Goal: Task Accomplishment & Management: Use online tool/utility

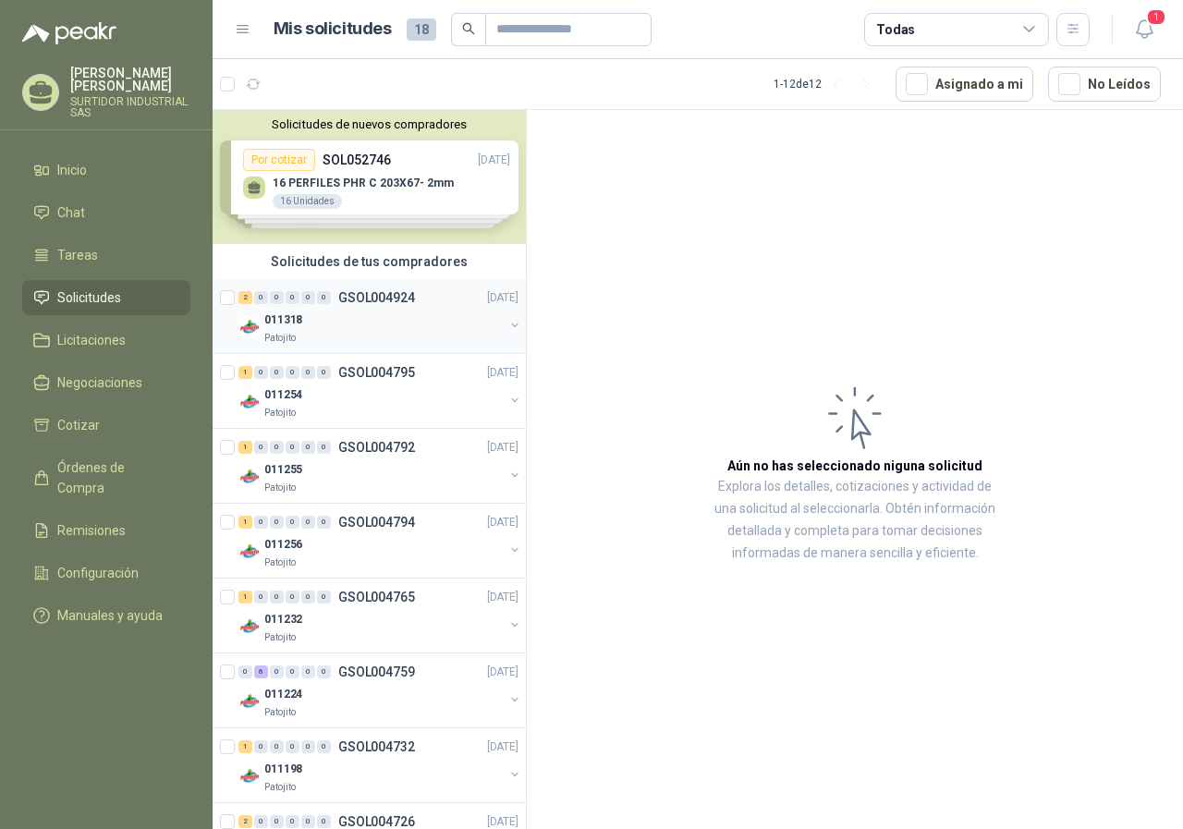
click at [393, 285] on div "2 0 0 0 0 0 GSOL004924 [DATE] 011318 Patojito" at bounding box center [368, 316] width 313 height 75
click at [393, 296] on p "GSOL004924" at bounding box center [376, 297] width 77 height 13
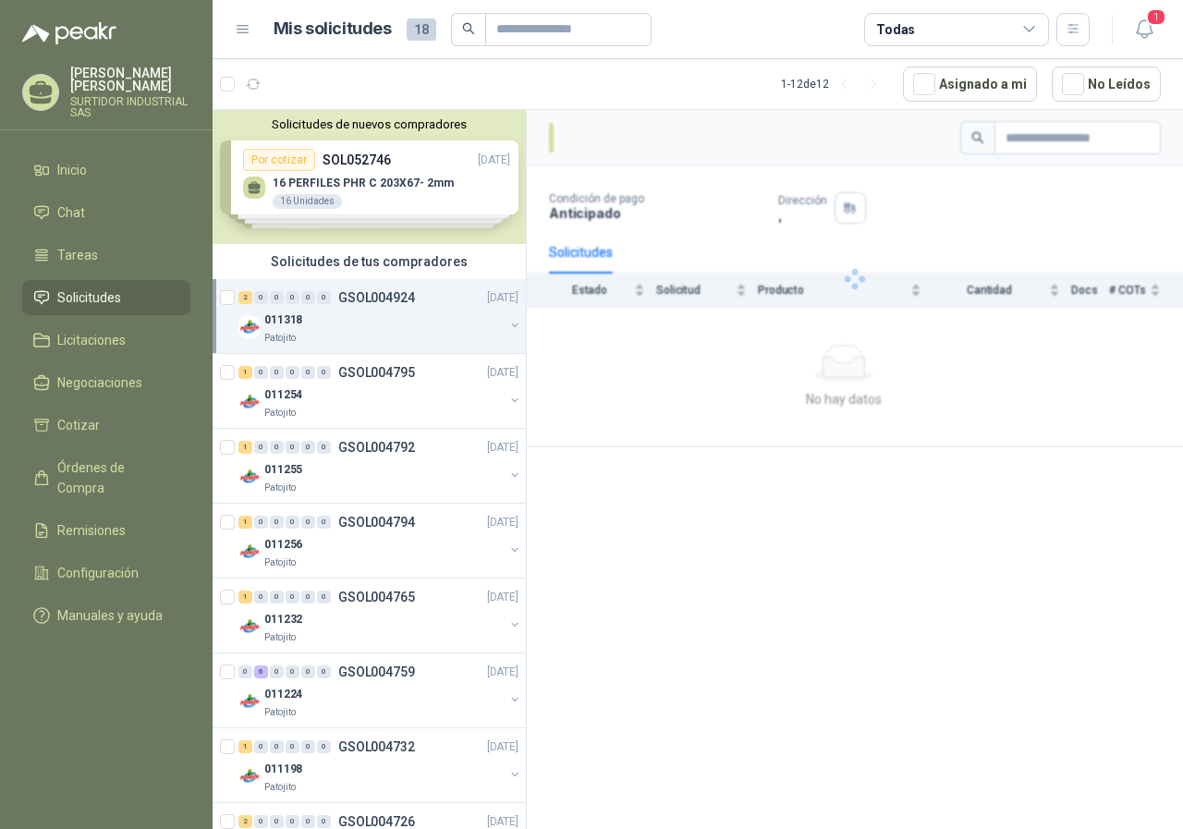
click at [370, 285] on div "2 0 0 0 0 0 GSOL004924 [DATE] 011318 Patojito" at bounding box center [368, 316] width 313 height 75
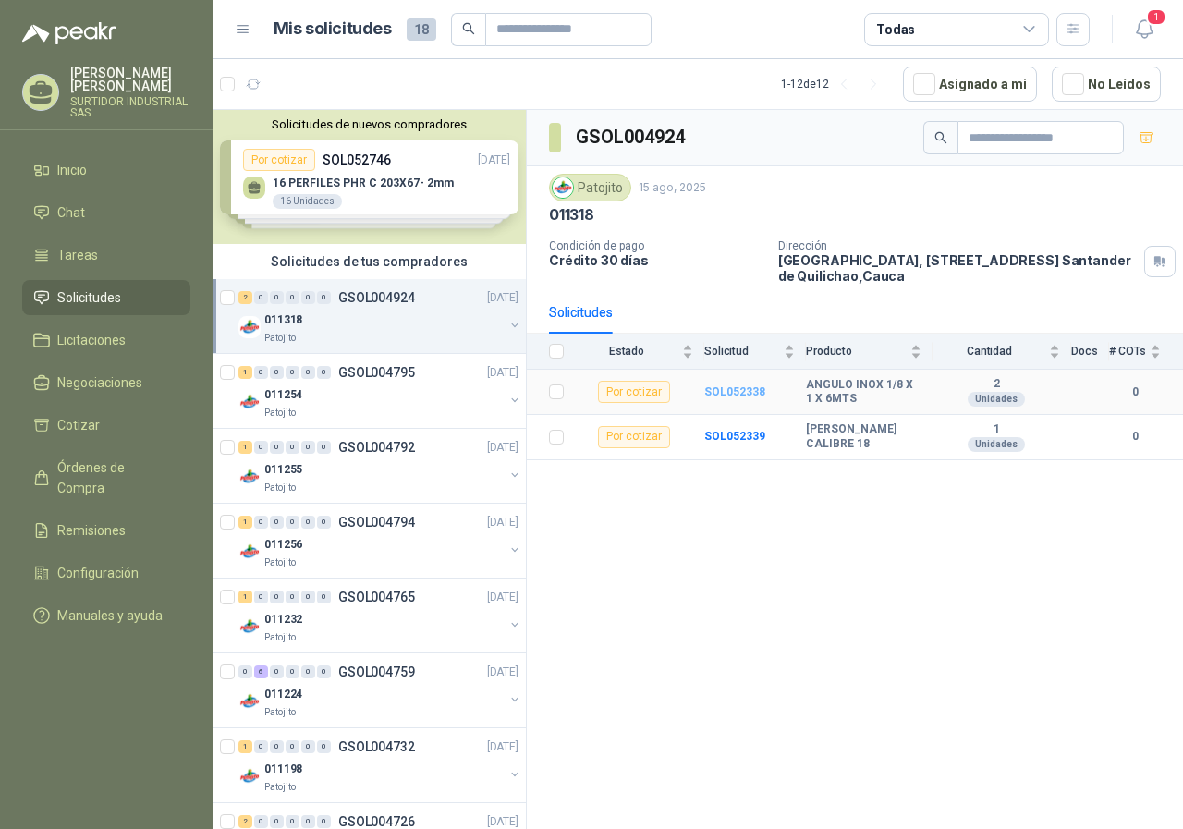
click at [722, 394] on b "SOL052338" at bounding box center [734, 391] width 61 height 13
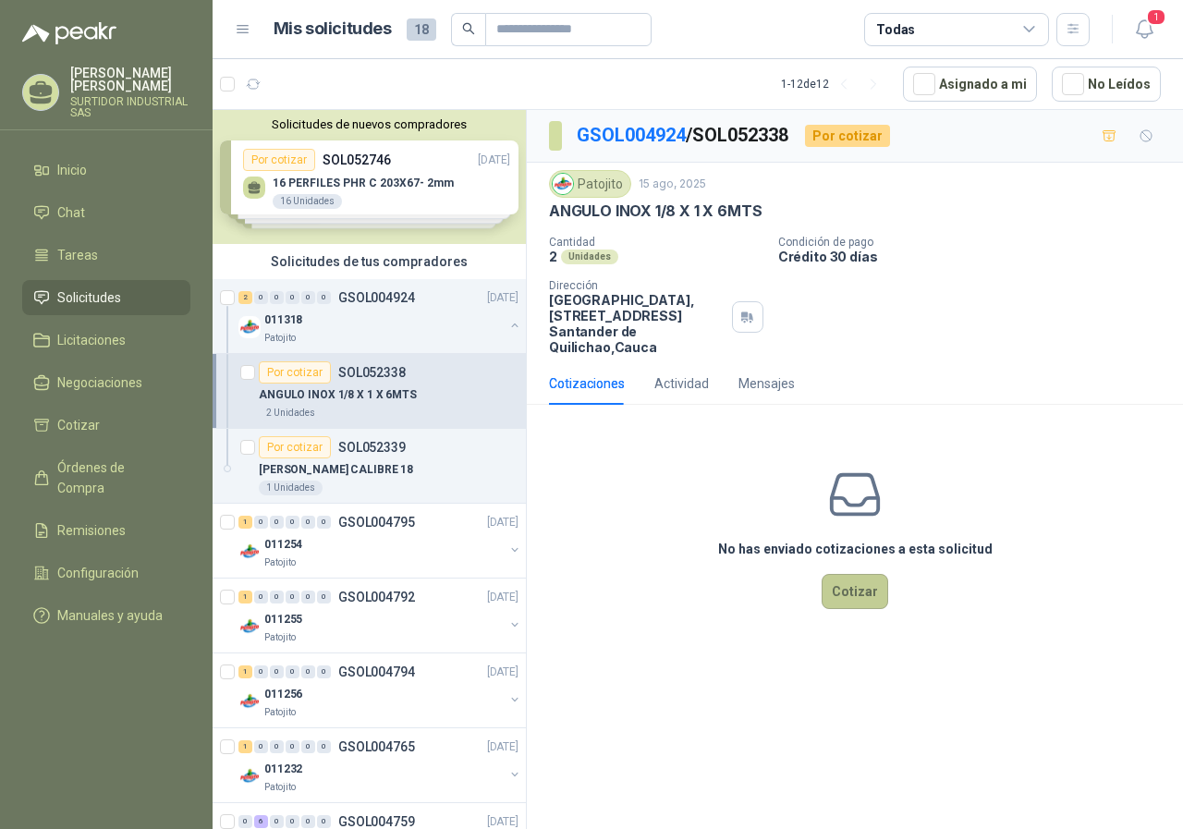
click at [860, 588] on button "Cotizar" at bounding box center [854, 591] width 67 height 35
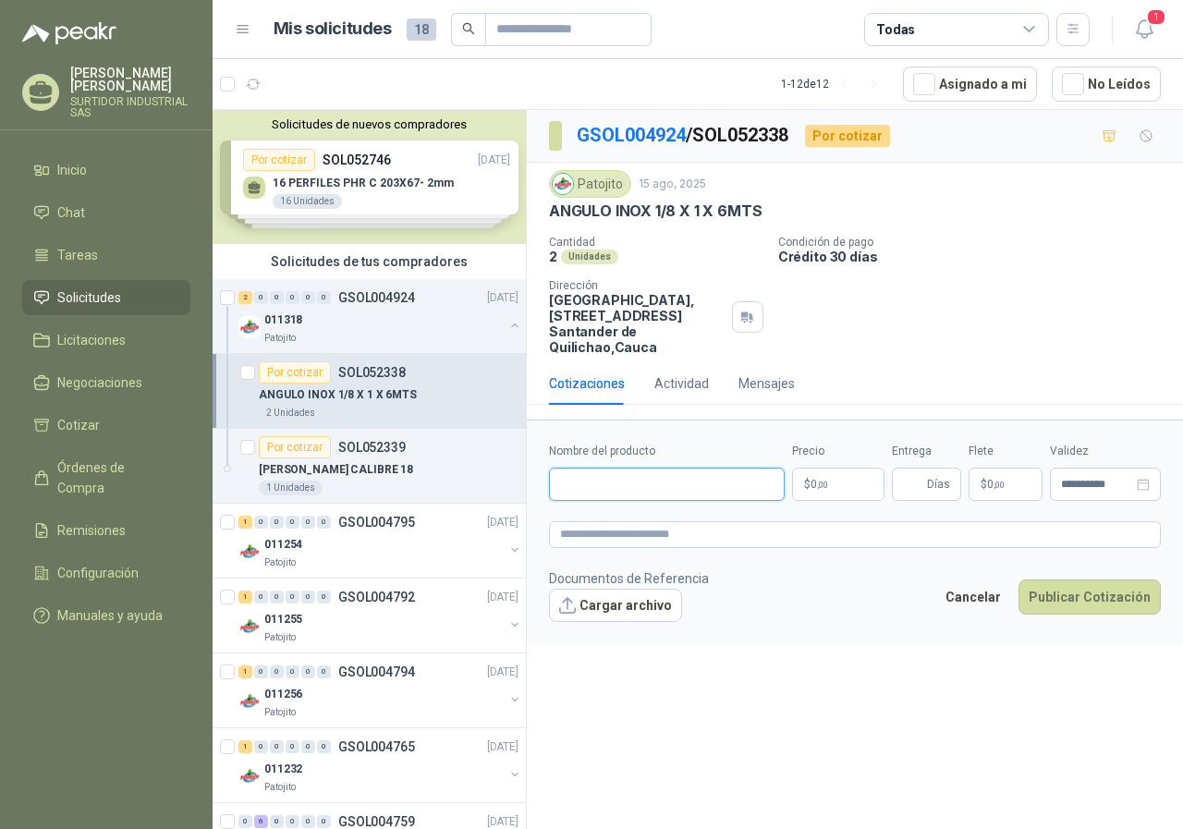
click at [657, 492] on input "Nombre del producto" at bounding box center [667, 483] width 236 height 33
paste input "**********"
type input "**********"
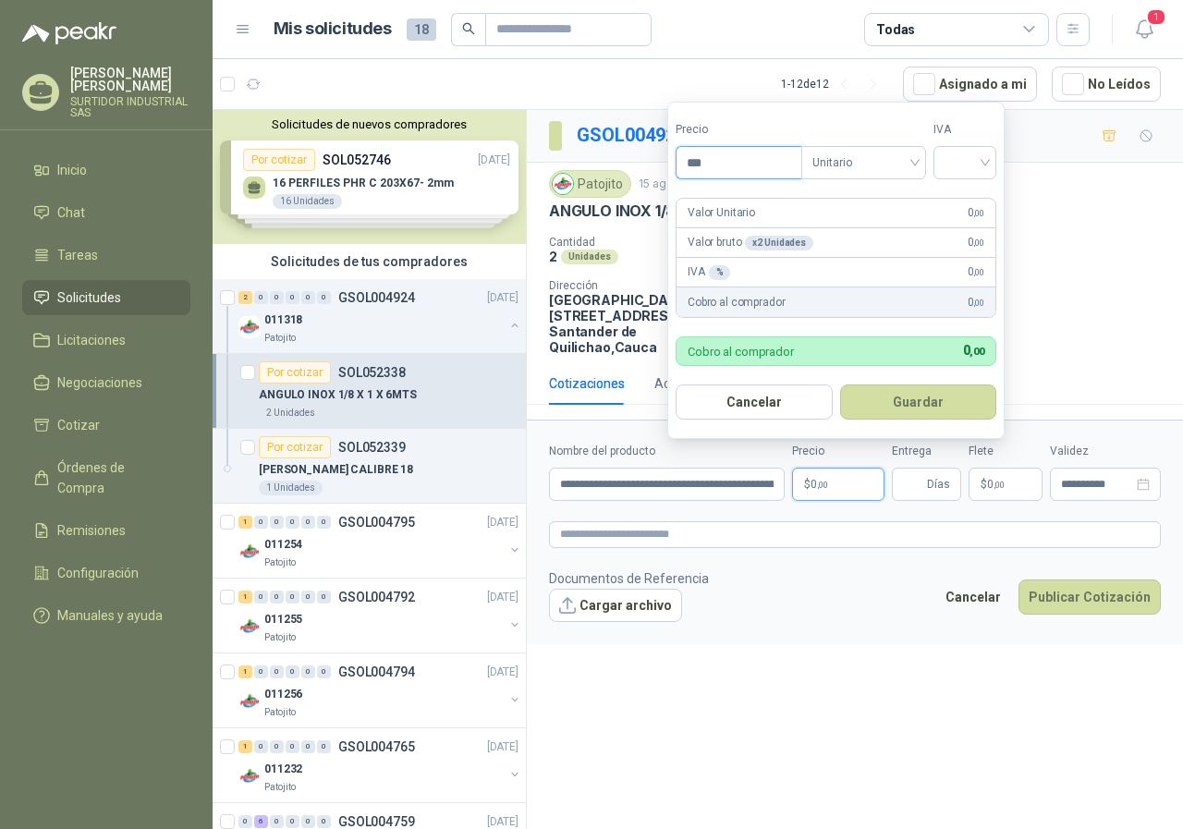
drag, startPoint x: 733, startPoint y: 171, endPoint x: 674, endPoint y: 178, distance: 59.6
click at [674, 178] on form "Precio *** Tipo Unitario IVA Valor Unitario 0 ,00 Valor bruto x 2 Unidades 0 ,0…" at bounding box center [835, 270] width 337 height 337
type input "*********"
click at [869, 147] on input "search" at bounding box center [863, 161] width 103 height 28
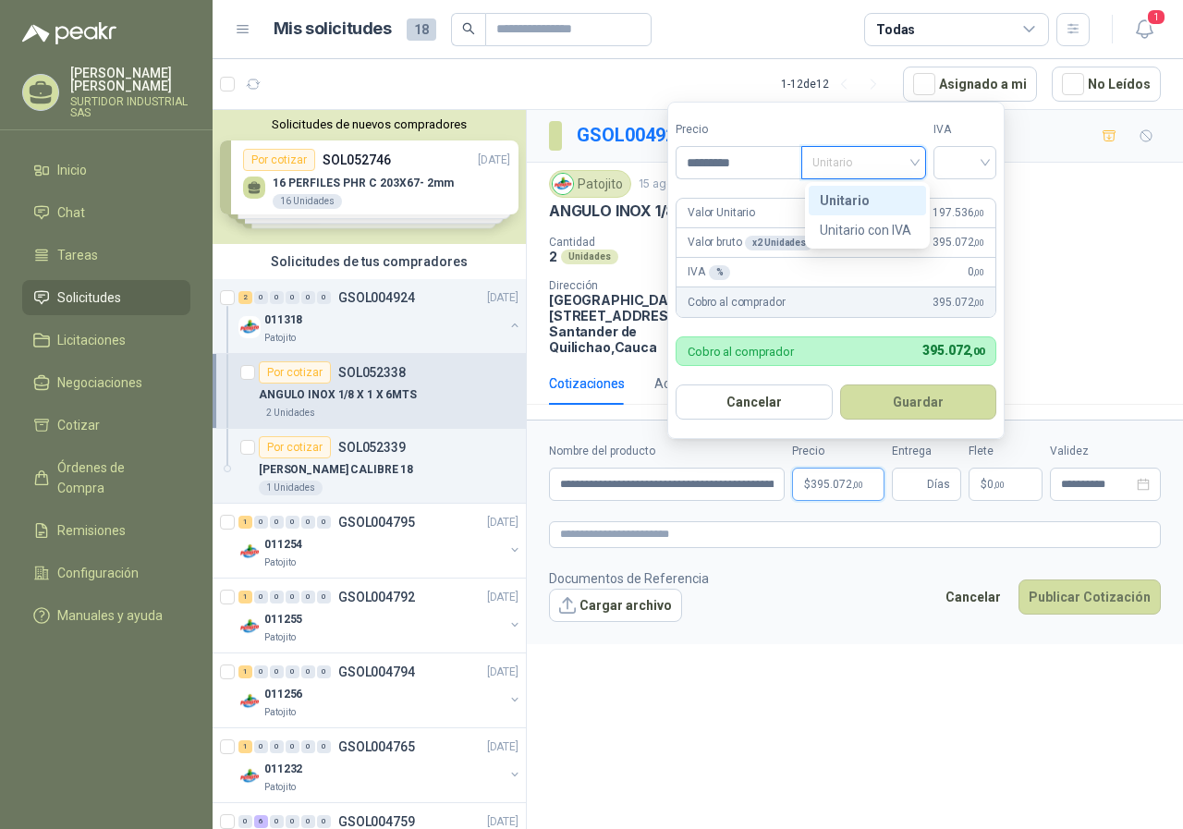
click at [868, 194] on div "Unitario" at bounding box center [867, 200] width 95 height 20
click at [963, 152] on input "search" at bounding box center [964, 161] width 41 height 28
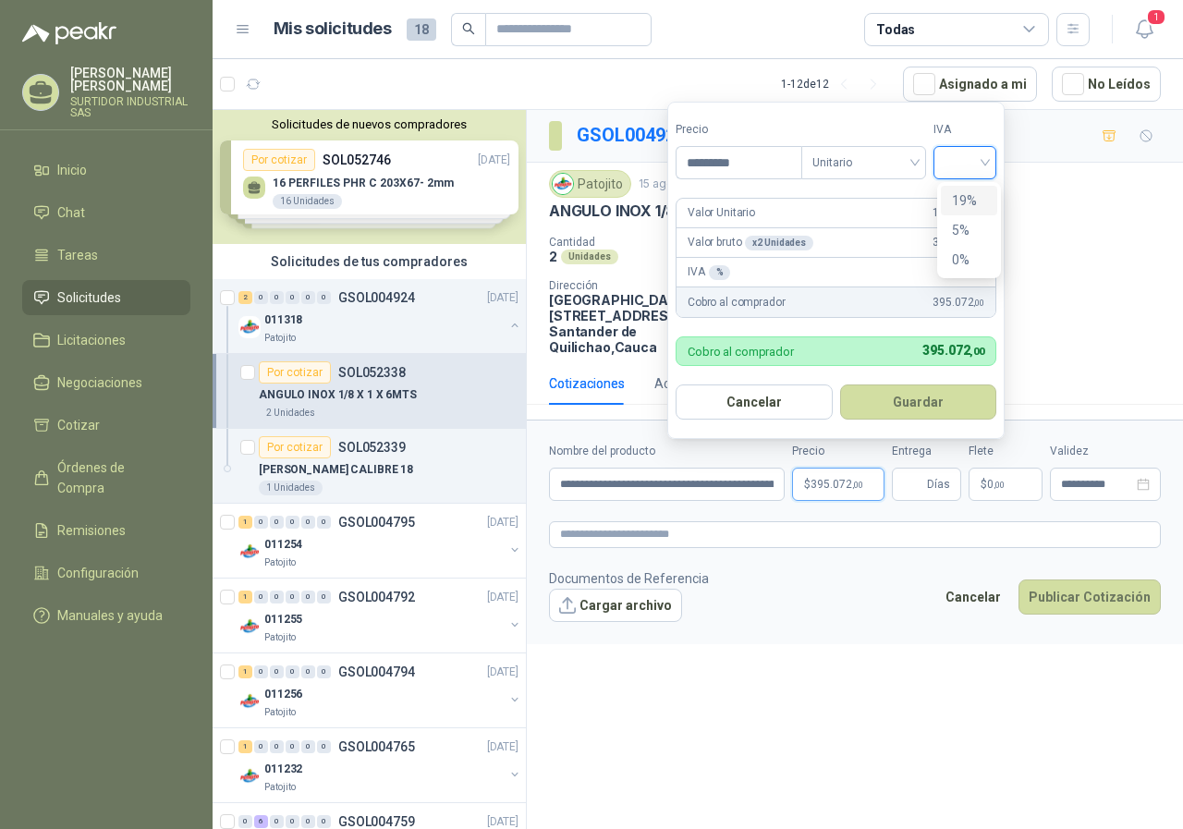
click at [973, 200] on div "19%" at bounding box center [969, 200] width 34 height 20
click at [912, 401] on button "Guardar" at bounding box center [921, 401] width 159 height 35
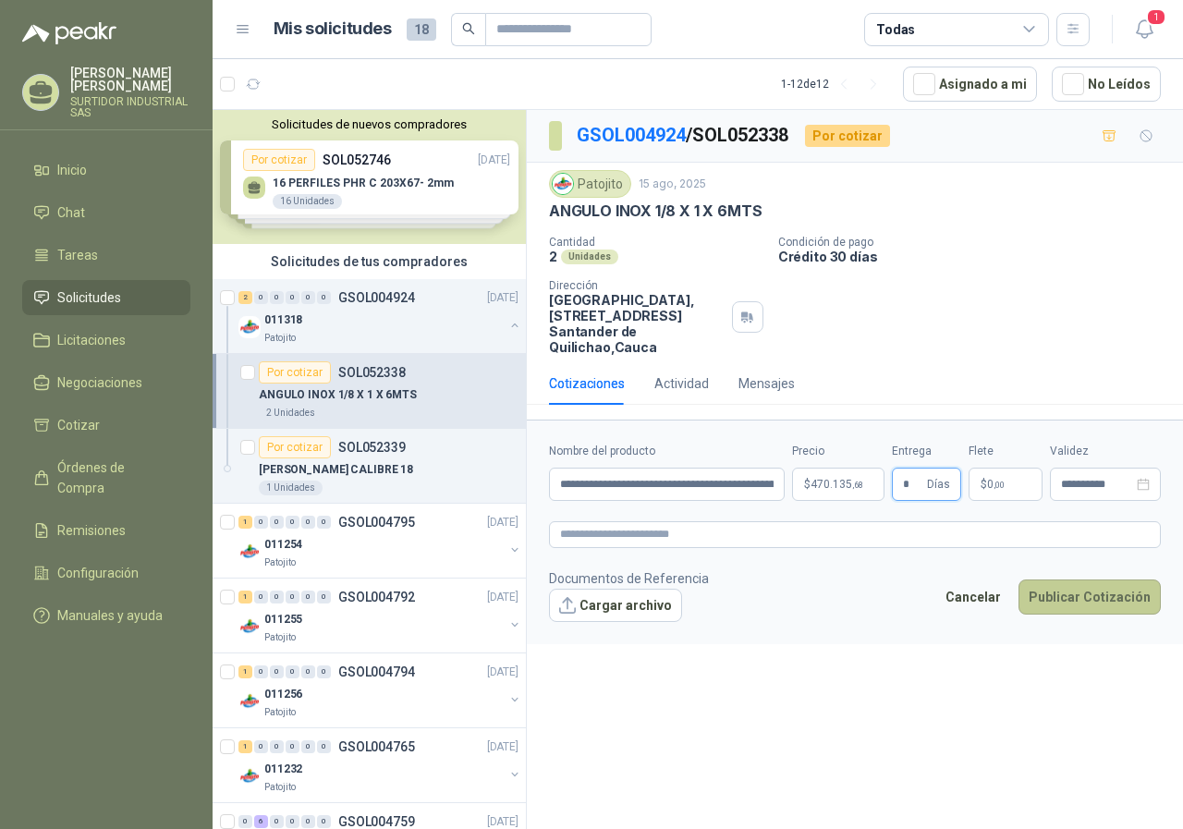
type input "*"
click at [1076, 602] on button "Publicar Cotización" at bounding box center [1089, 596] width 142 height 35
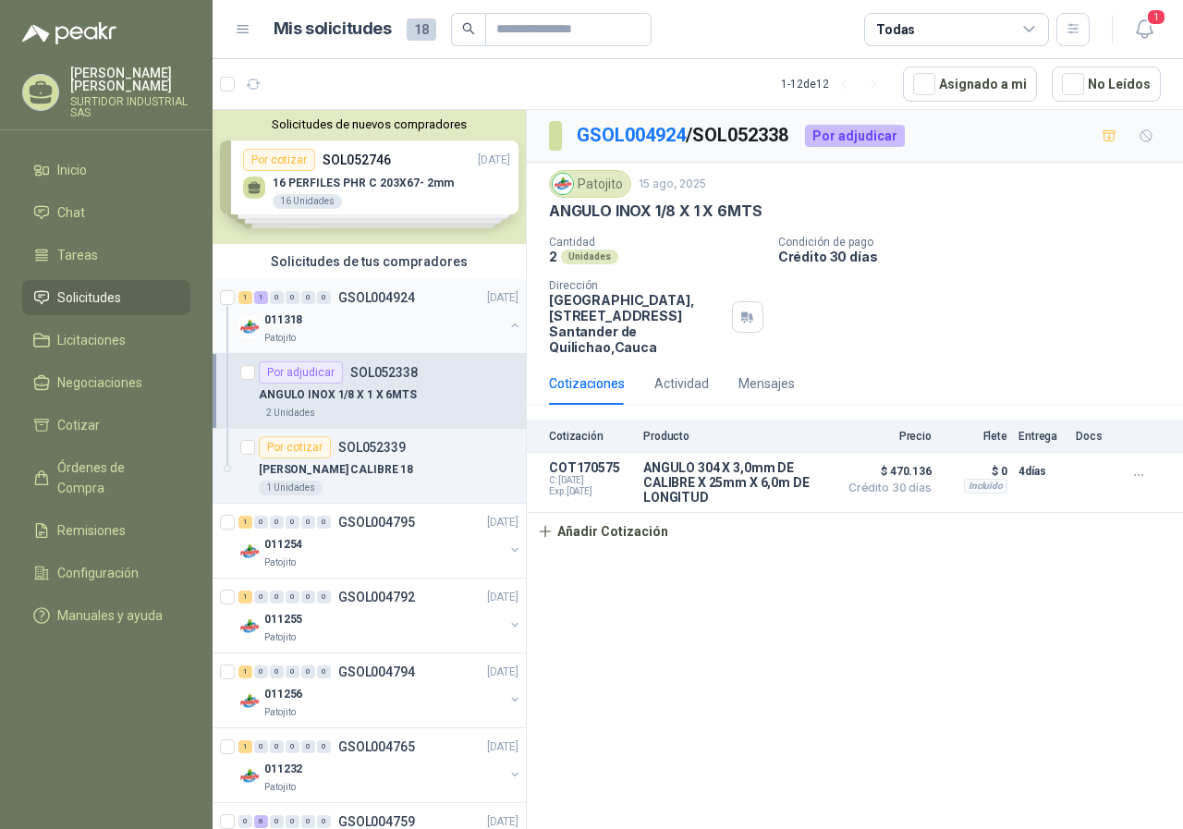
click at [332, 313] on div "011318" at bounding box center [383, 320] width 239 height 22
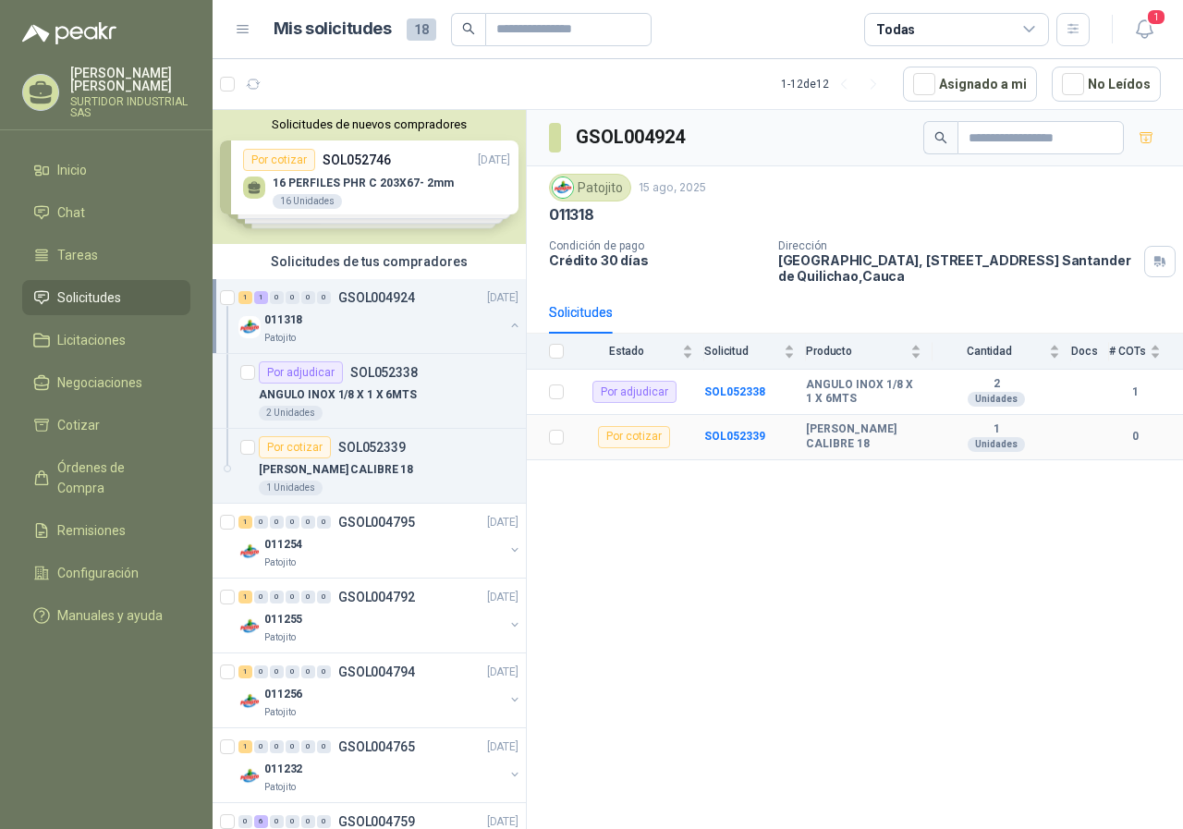
click at [641, 447] on div "Por cotizar" at bounding box center [634, 437] width 72 height 22
click at [710, 443] on b "SOL052339" at bounding box center [734, 436] width 61 height 13
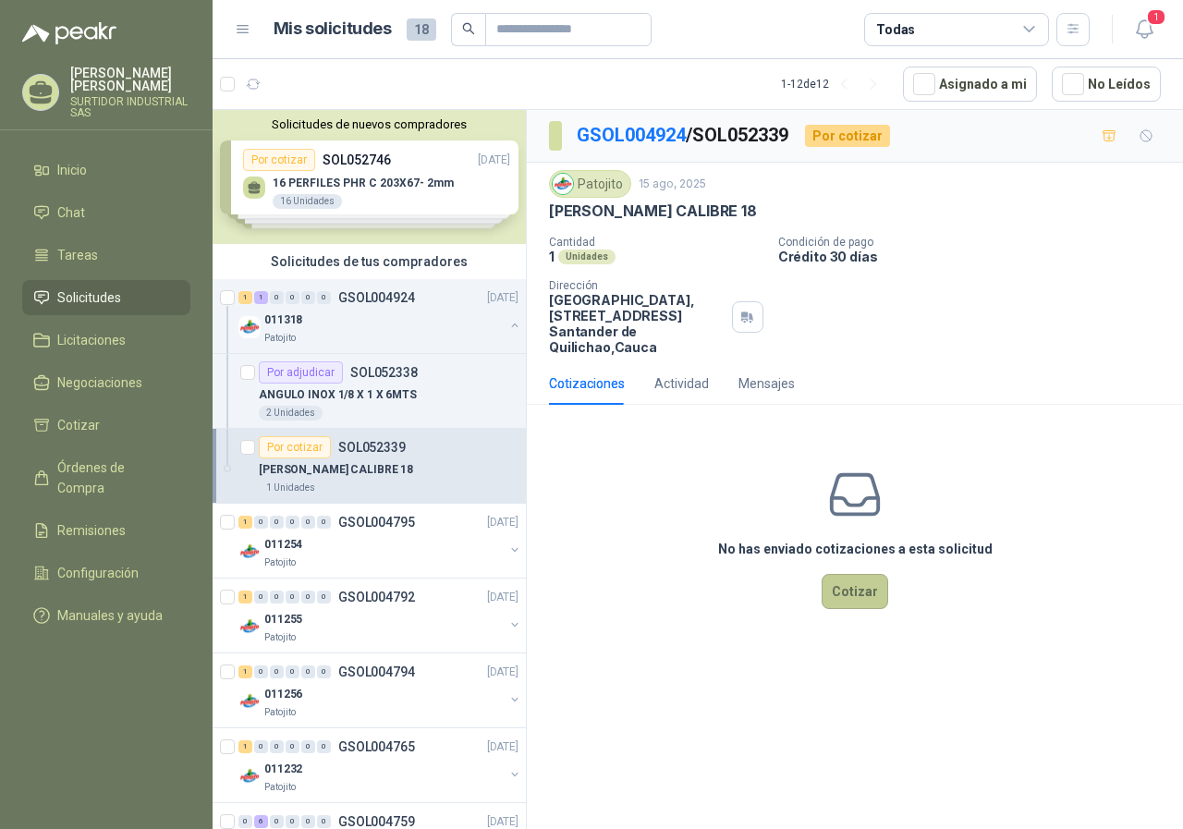
click at [842, 600] on button "Cotizar" at bounding box center [854, 591] width 67 height 35
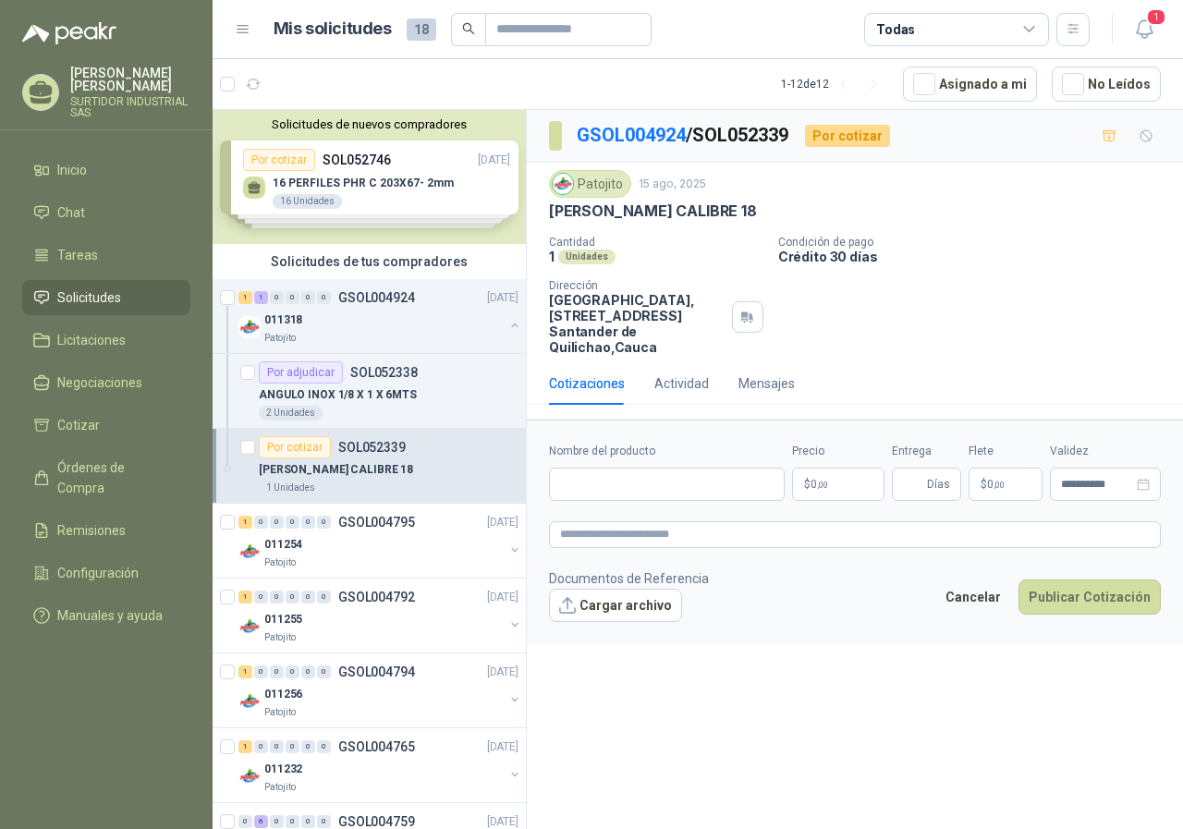
click at [606, 463] on div "Nombre del producto" at bounding box center [667, 472] width 236 height 58
click at [595, 490] on input "Nombre del producto" at bounding box center [667, 483] width 236 height 33
paste input "**********"
click at [735, 482] on input "**********" at bounding box center [667, 483] width 236 height 33
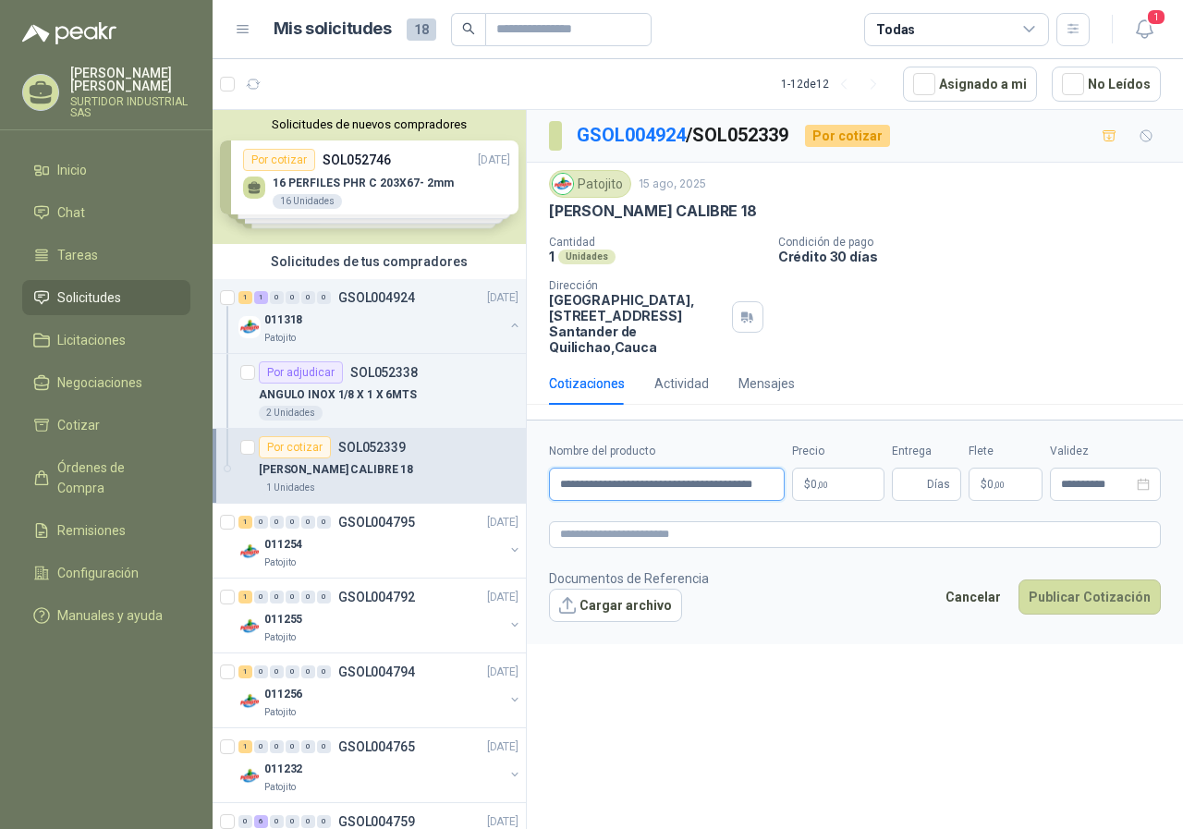
scroll to position [0, 26]
type input "**********"
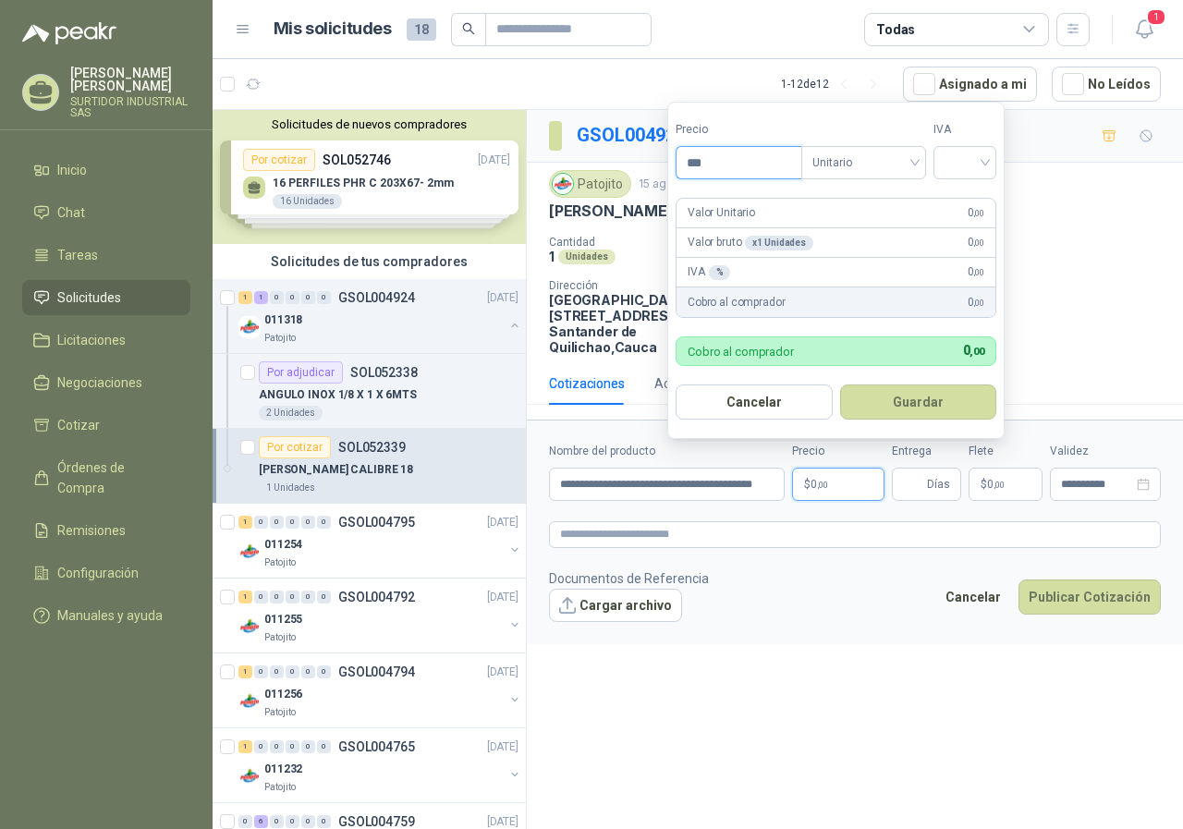
drag, startPoint x: 710, startPoint y: 171, endPoint x: 632, endPoint y: 175, distance: 78.6
click at [632, 175] on body "[PERSON_NAME] SURTIDOR INDUSTRIAL SAS Inicio Chat Tareas Solicitudes Licitacion…" at bounding box center [591, 414] width 1183 height 829
type input "*********"
click at [960, 167] on input "search" at bounding box center [964, 161] width 41 height 28
click at [968, 201] on div "19%" at bounding box center [969, 200] width 34 height 20
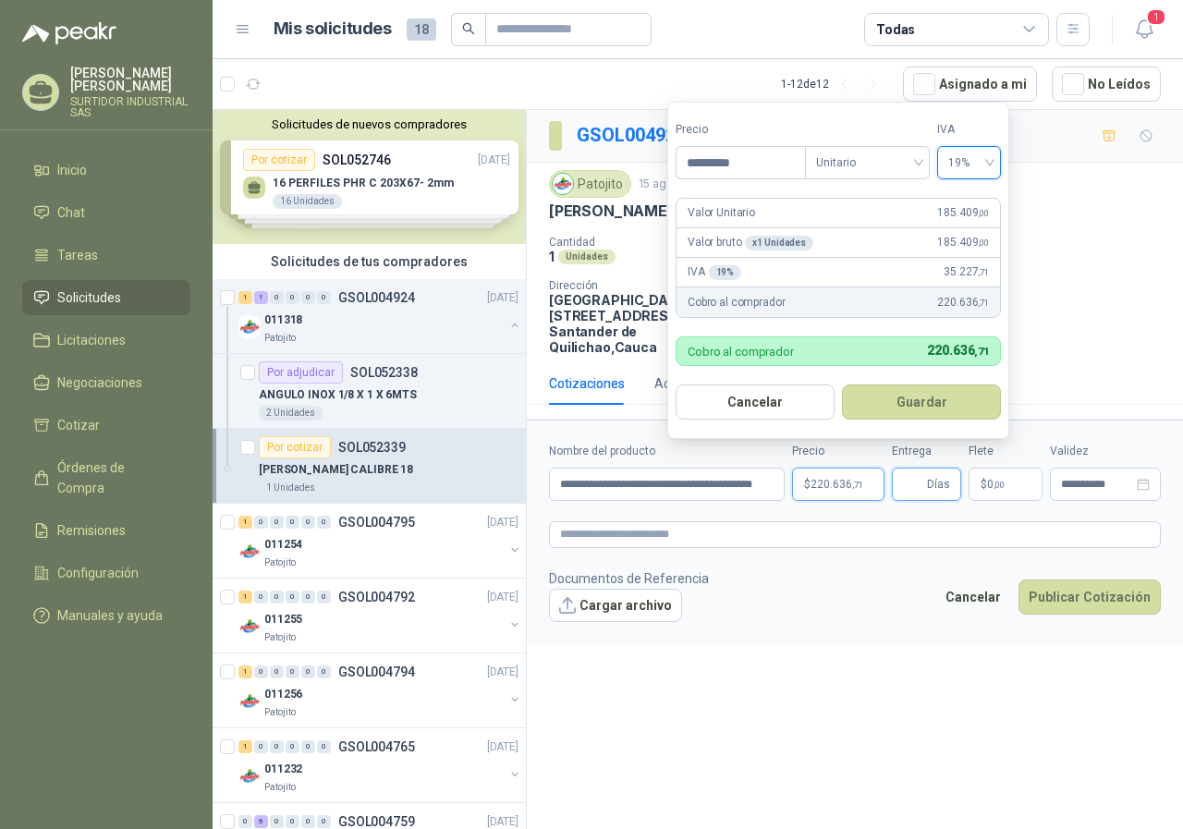
click at [919, 492] on input "Entrega" at bounding box center [913, 483] width 20 height 31
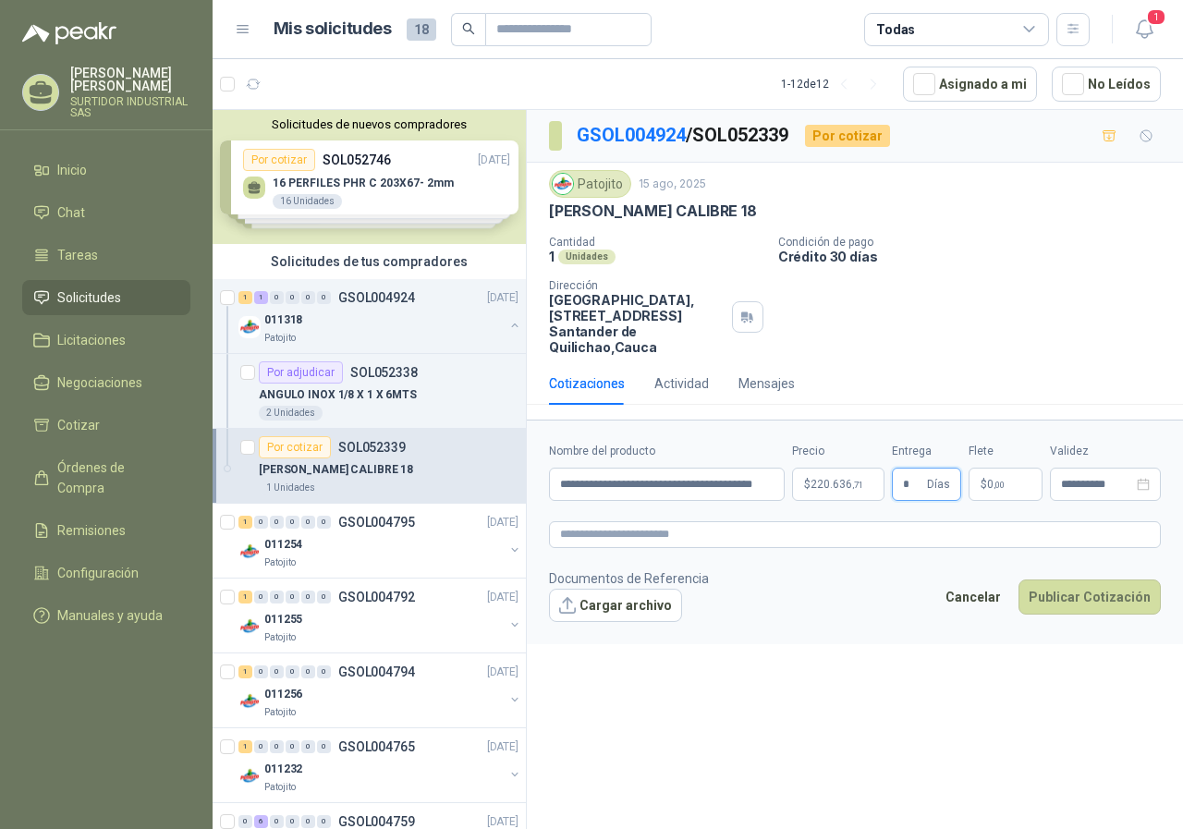
type input "*"
click at [757, 678] on div "**********" at bounding box center [855, 472] width 656 height 725
click at [1062, 595] on button "Publicar Cotización" at bounding box center [1089, 596] width 142 height 35
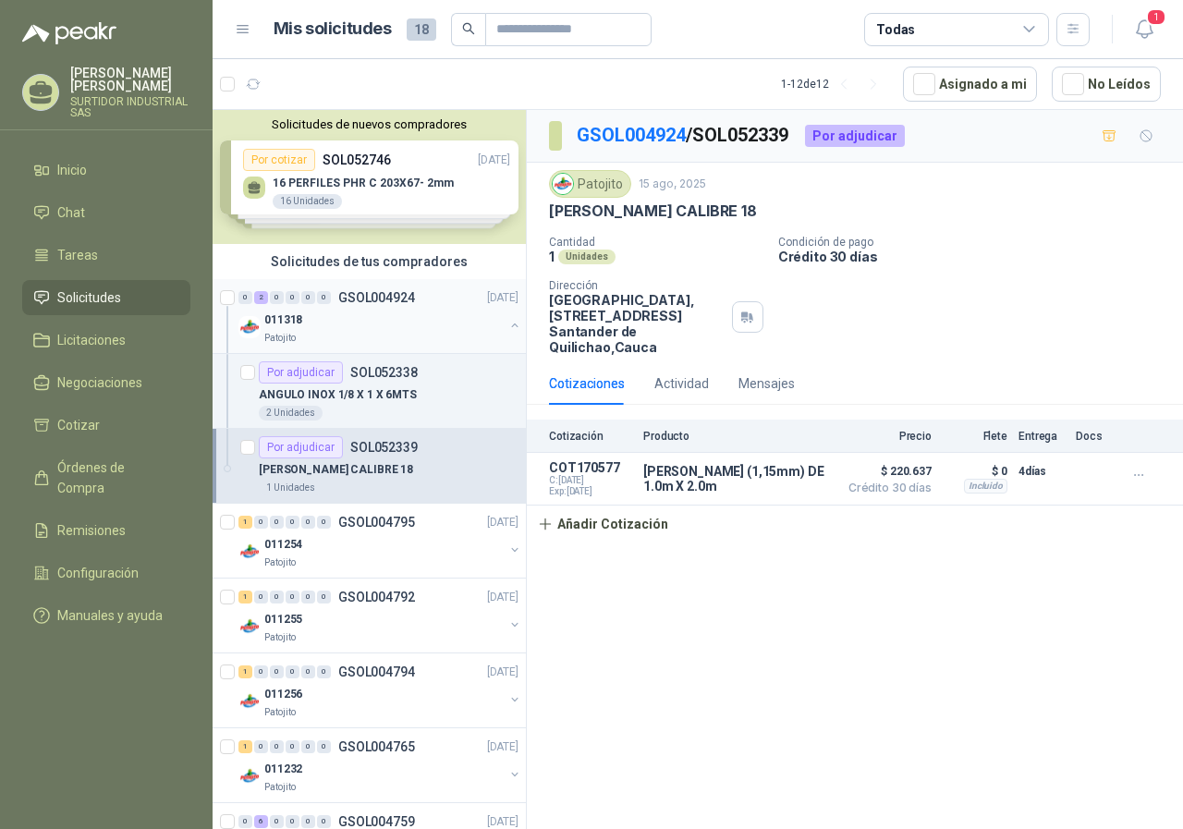
click at [304, 308] on div "0 2 0 0 0 0 GSOL004924 [DATE]" at bounding box center [380, 297] width 284 height 22
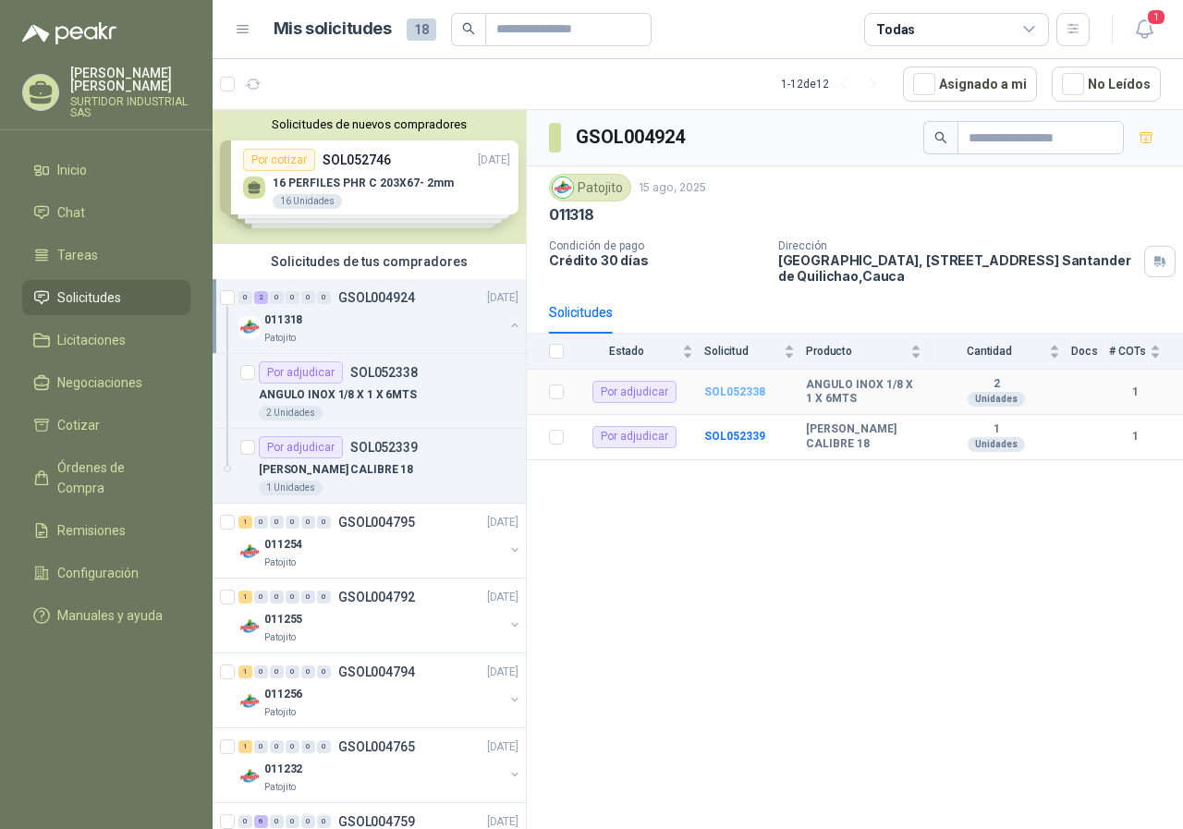
click at [722, 395] on b "SOL052338" at bounding box center [734, 391] width 61 height 13
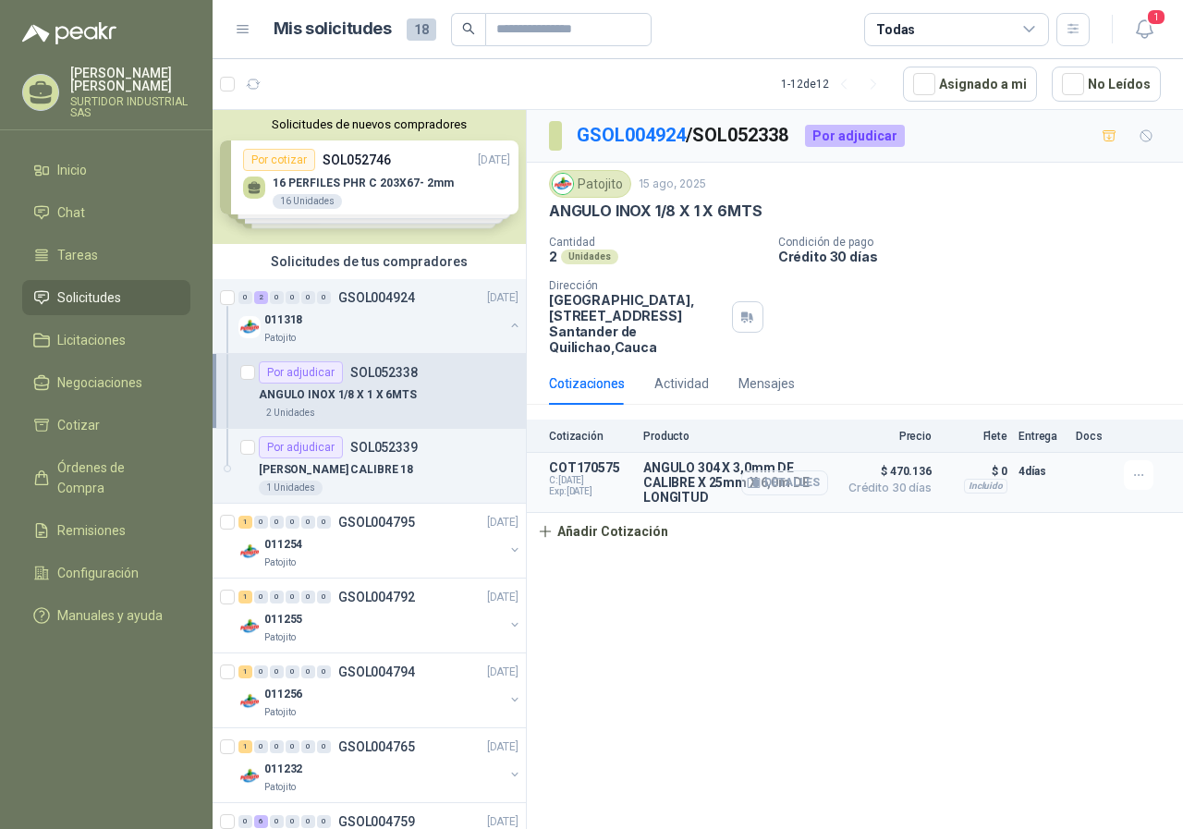
click at [795, 486] on button "Detalles" at bounding box center [784, 482] width 87 height 25
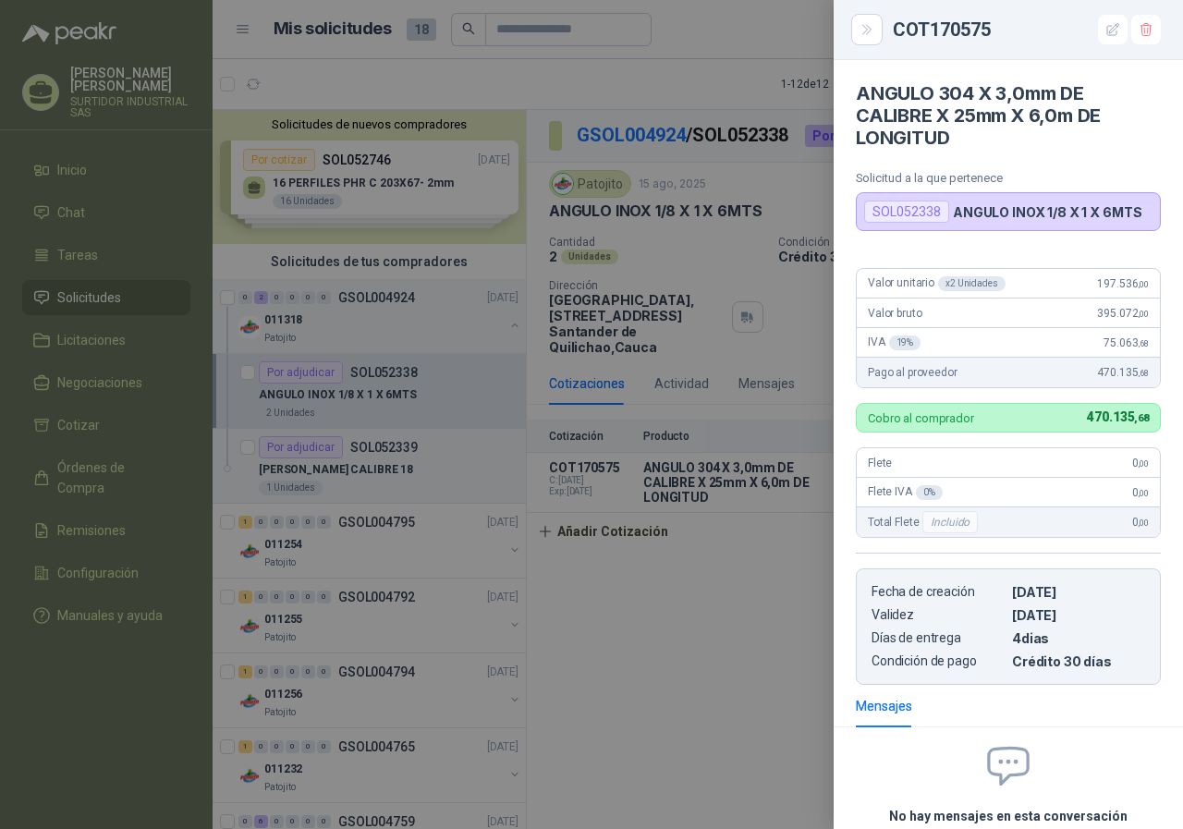
click at [674, 592] on div at bounding box center [591, 414] width 1183 height 829
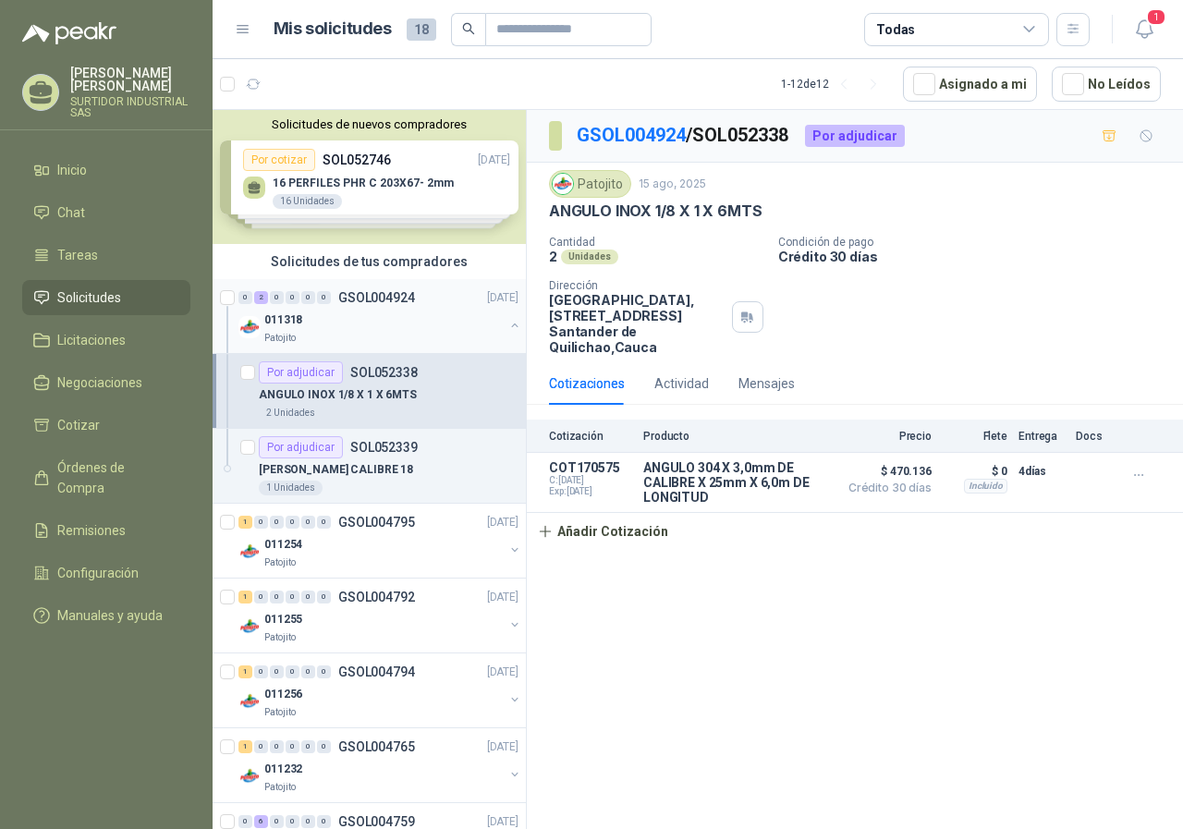
click at [329, 322] on div "011318" at bounding box center [383, 320] width 239 height 22
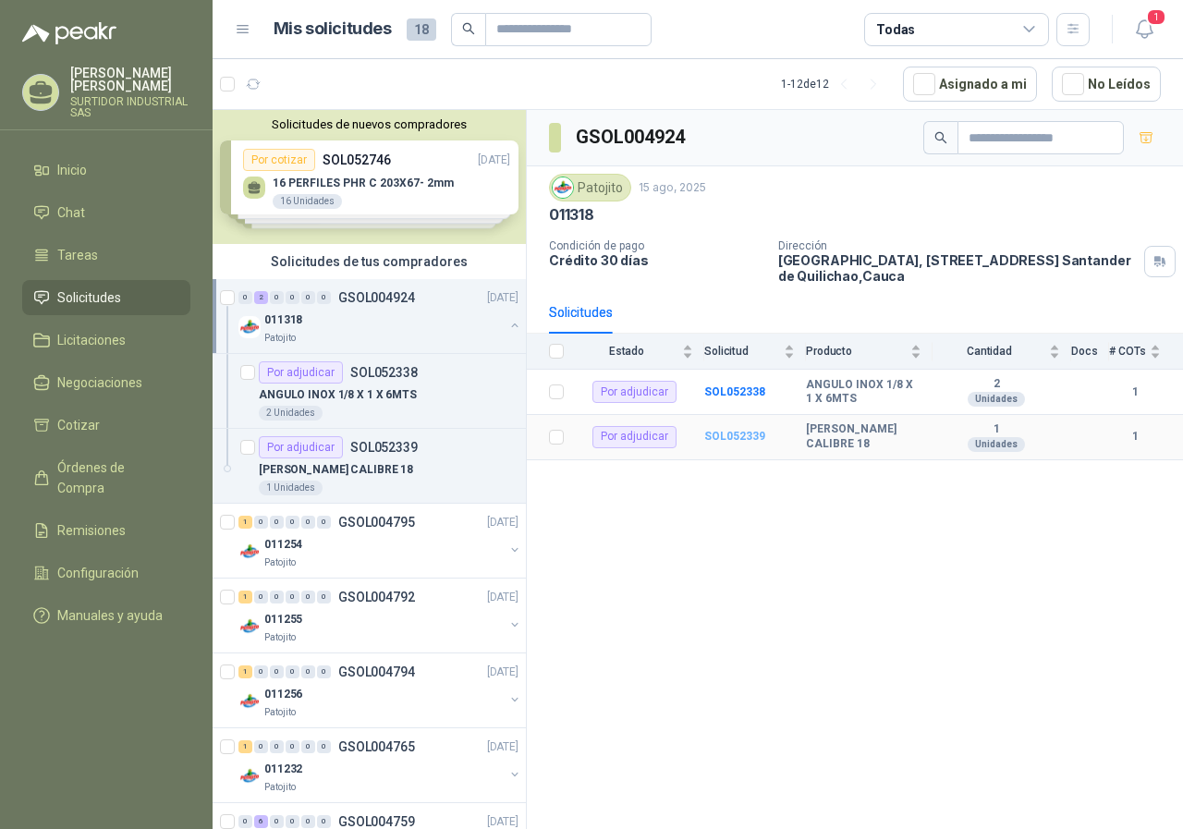
click at [756, 443] on b "SOL052339" at bounding box center [734, 436] width 61 height 13
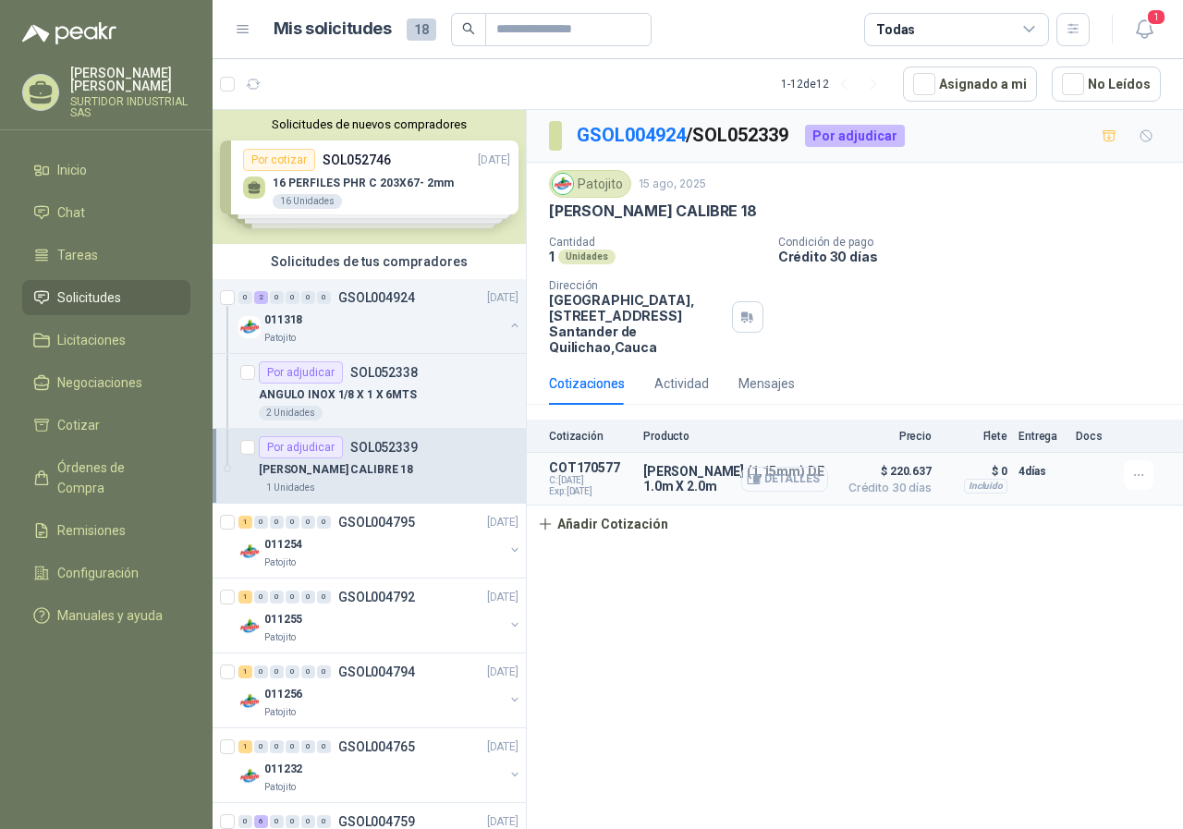
click at [783, 480] on button "Detalles" at bounding box center [784, 479] width 87 height 25
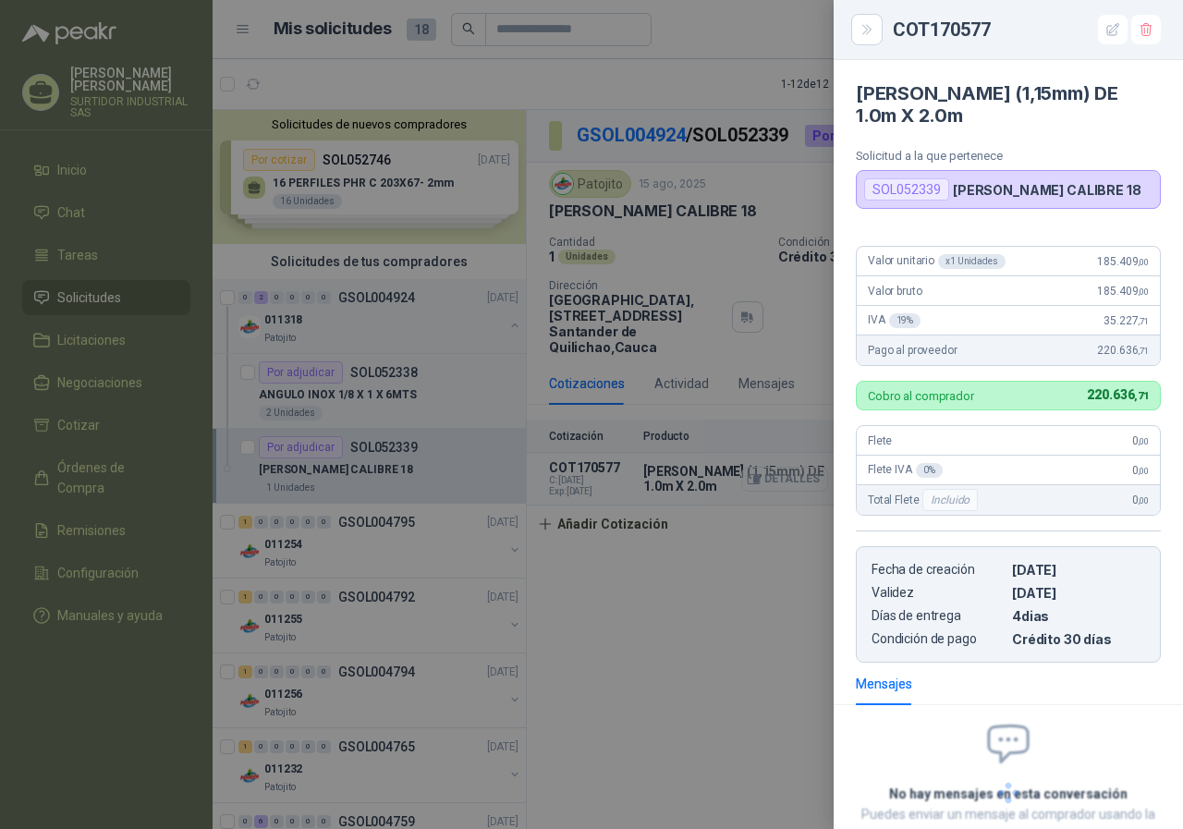
scroll to position [131, 0]
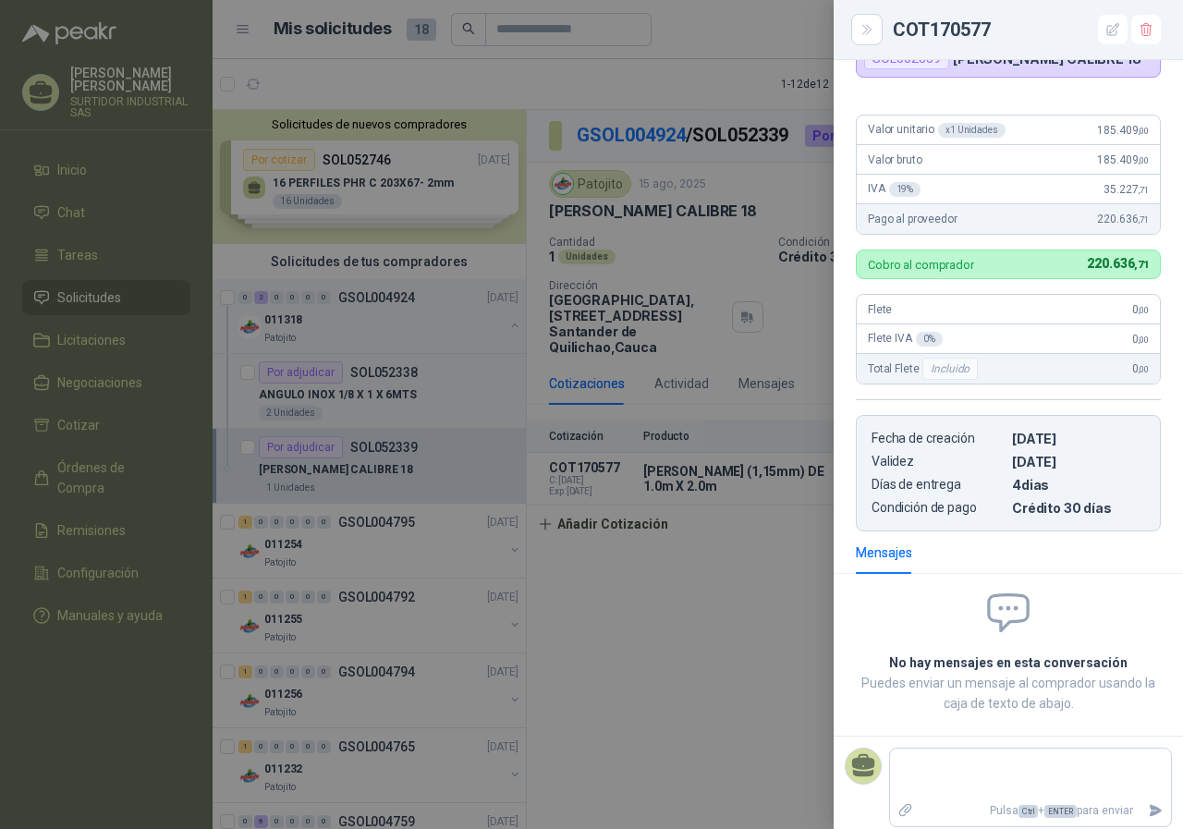
click at [757, 609] on div at bounding box center [591, 414] width 1183 height 829
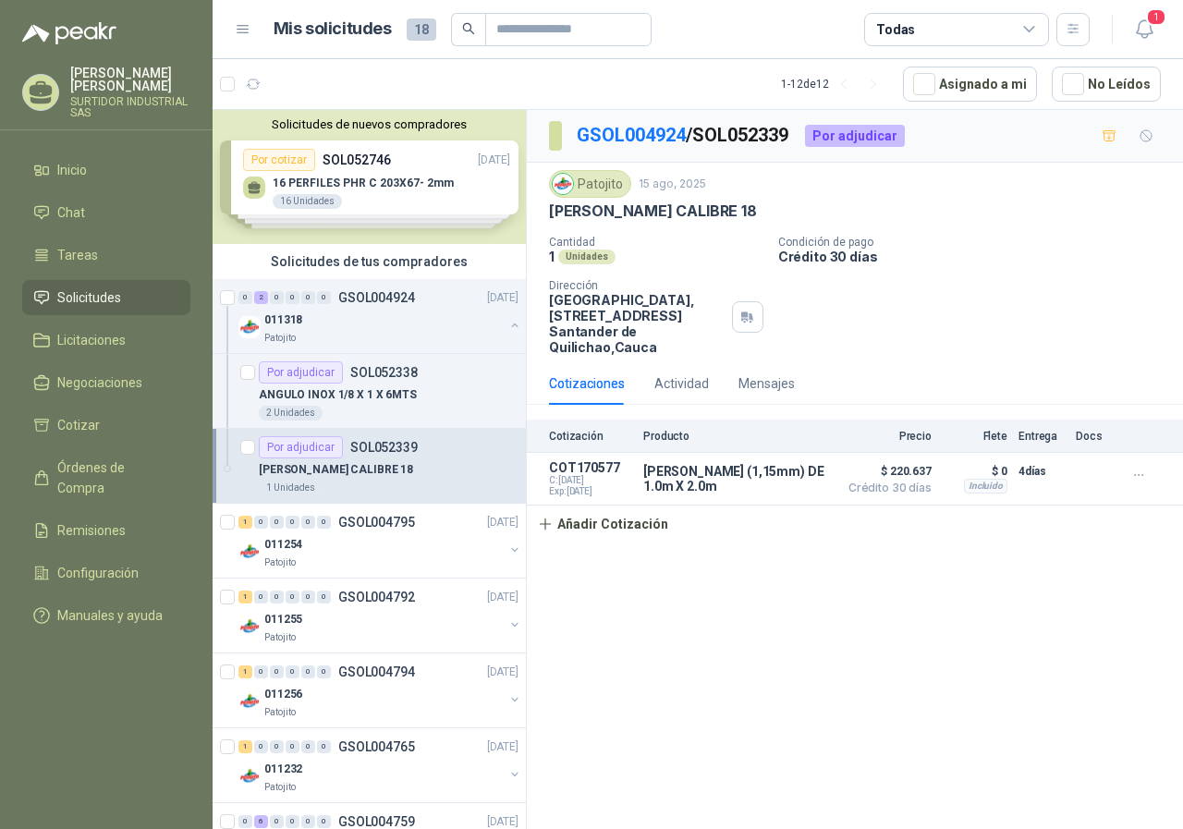
click at [95, 78] on p "[PERSON_NAME]" at bounding box center [130, 80] width 120 height 26
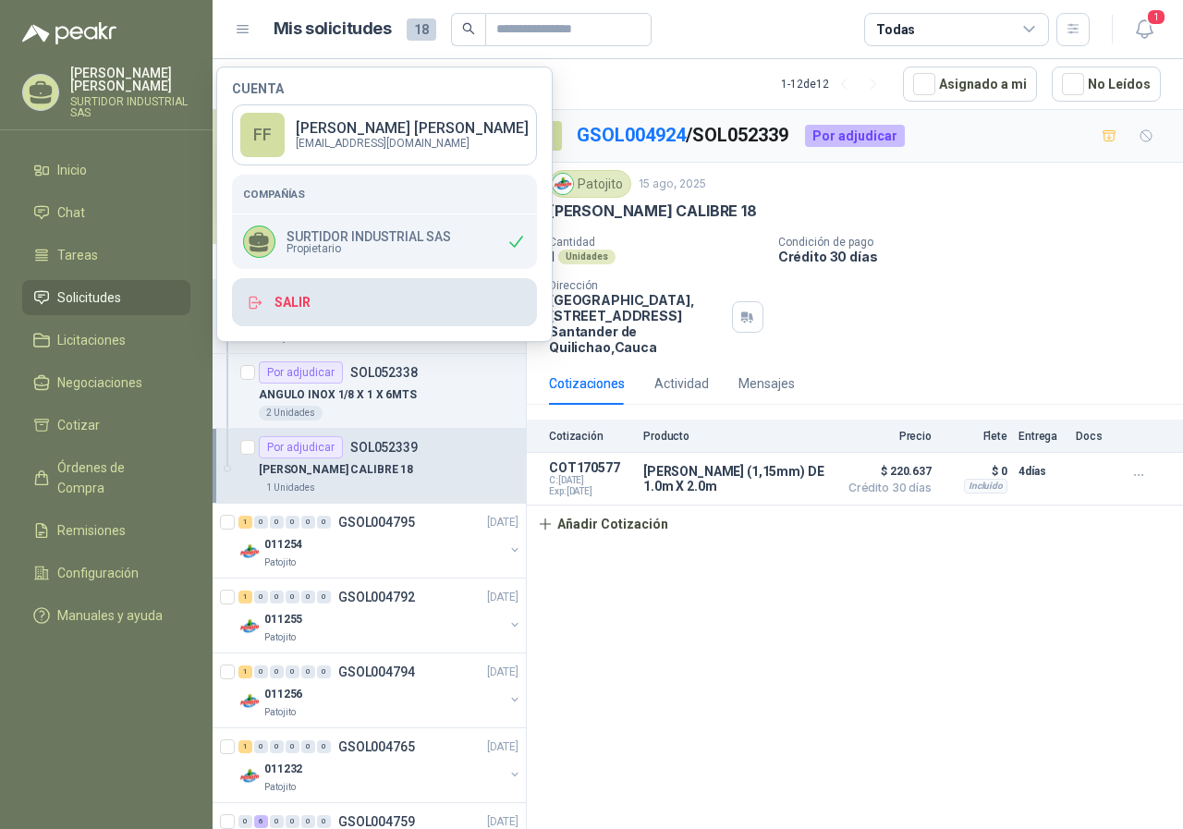
click at [256, 310] on icon "button" at bounding box center [255, 303] width 17 height 17
